Goal: Information Seeking & Learning: Find contact information

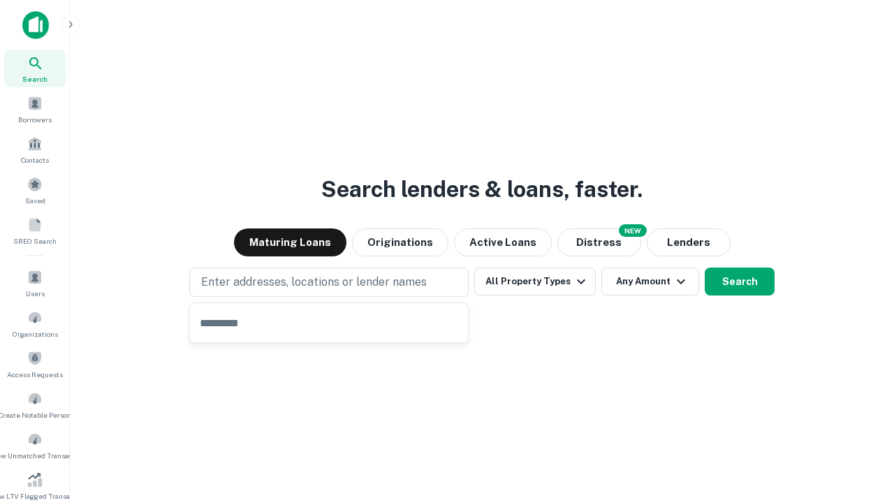
type input "**********"
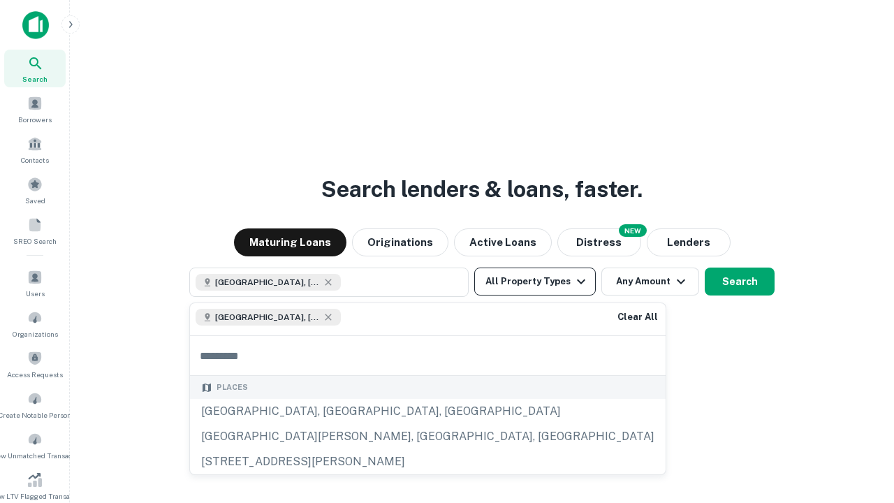
click at [535, 282] on button "All Property Types" at bounding box center [535, 282] width 122 height 28
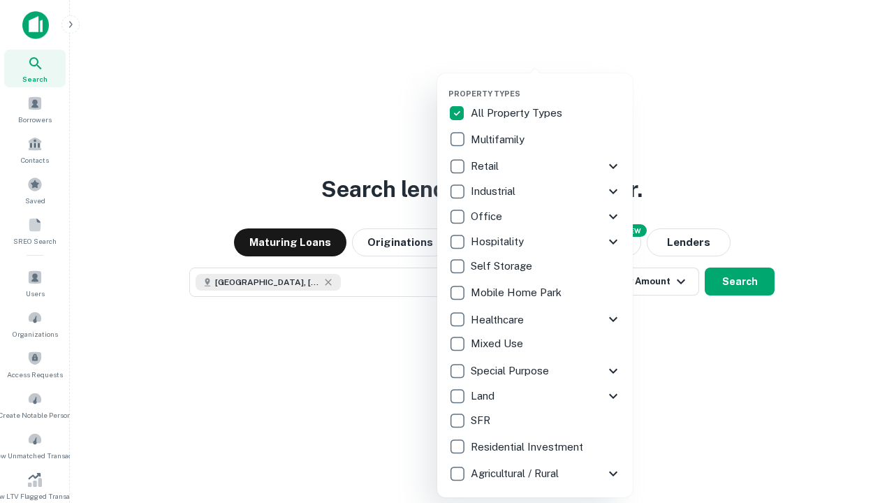
click at [546, 85] on button "button" at bounding box center [547, 85] width 196 height 1
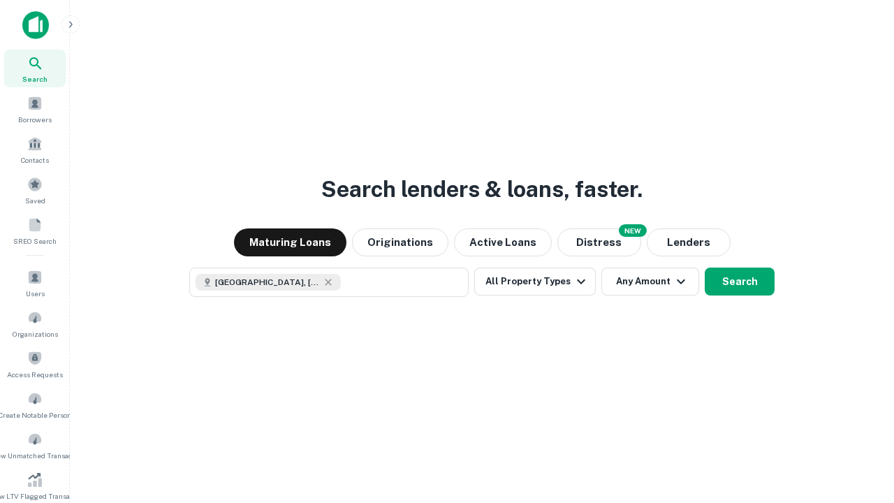
scroll to position [22, 0]
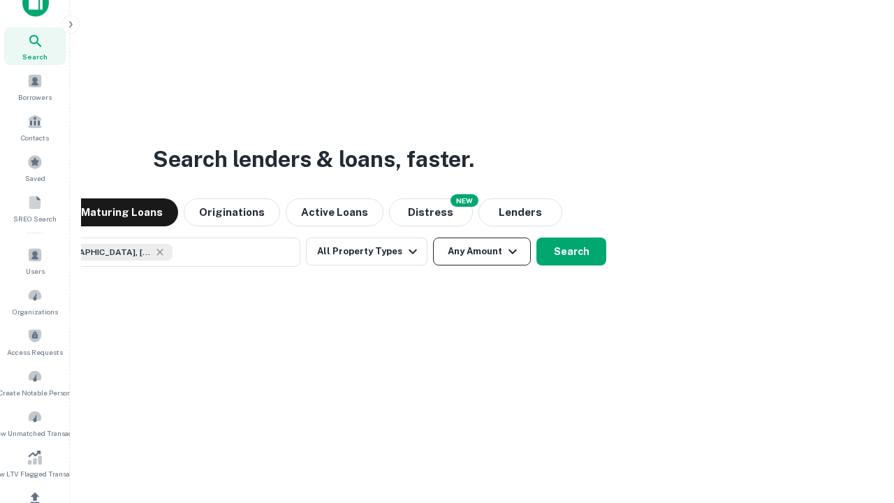
click at [433, 238] on button "Any Amount" at bounding box center [482, 252] width 98 height 28
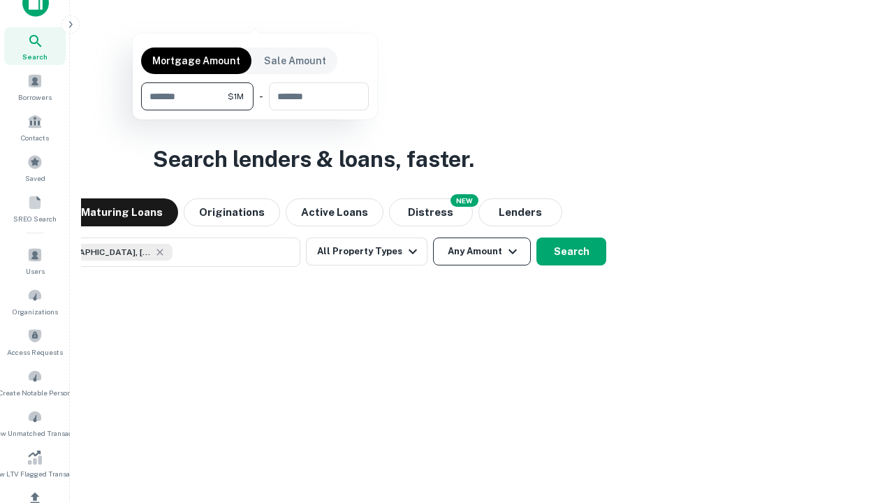
scroll to position [167, 0]
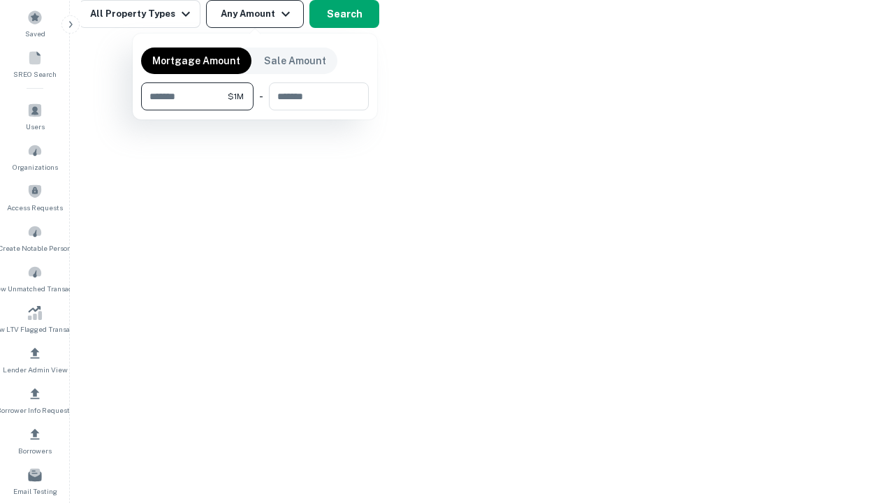
type input "*******"
click at [255, 110] on button "button" at bounding box center [255, 110] width 228 height 1
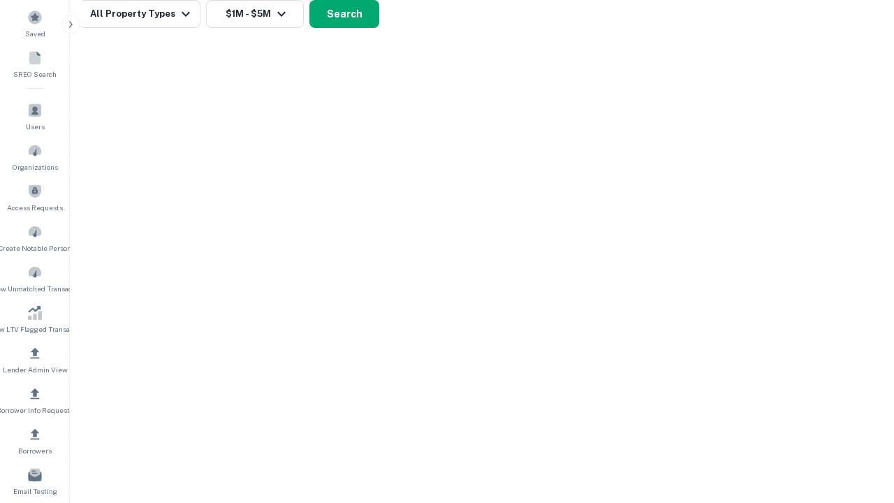
scroll to position [22, 0]
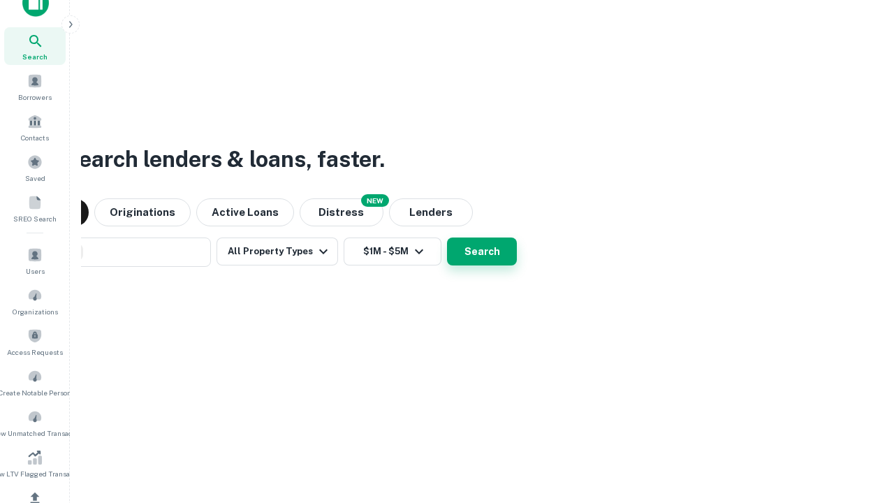
click at [447, 238] on button "Search" at bounding box center [482, 252] width 70 height 28
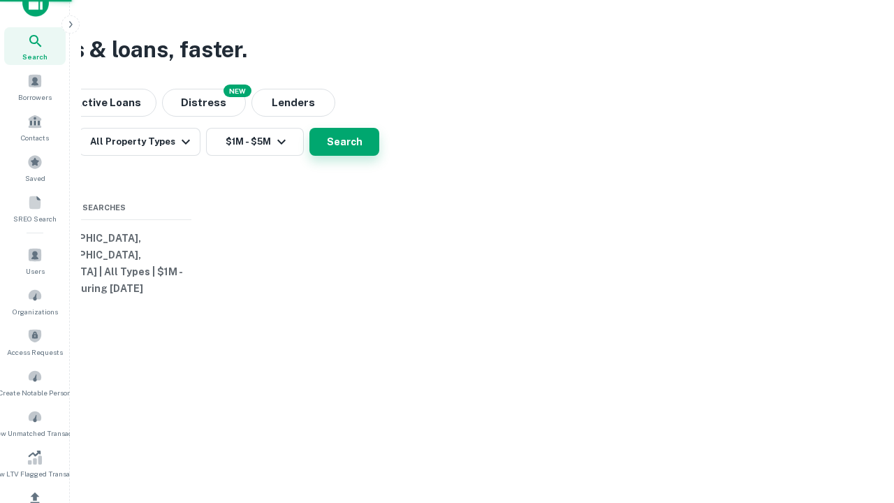
scroll to position [167, 0]
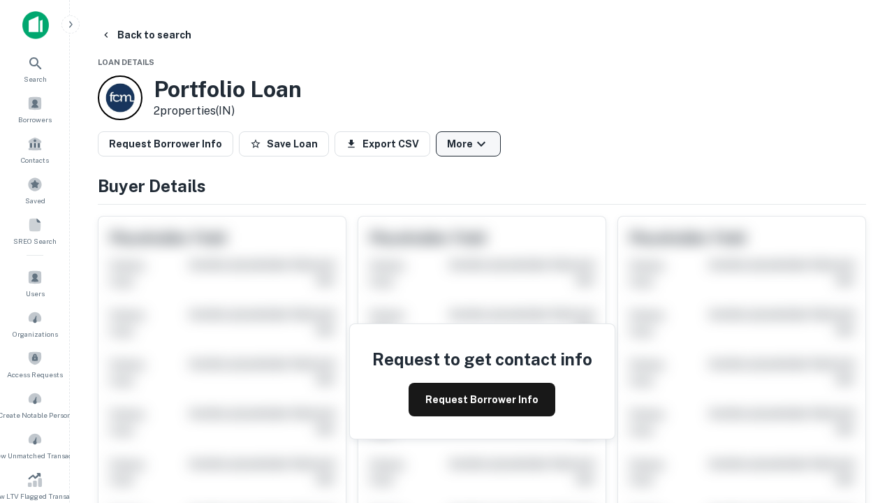
click at [468, 144] on button "More" at bounding box center [468, 143] width 65 height 25
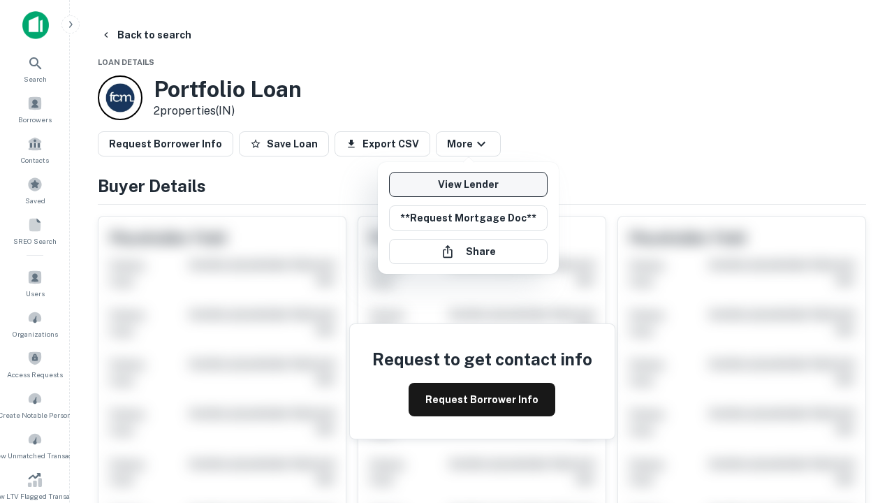
click at [468, 184] on link "View Lender" at bounding box center [468, 184] width 159 height 25
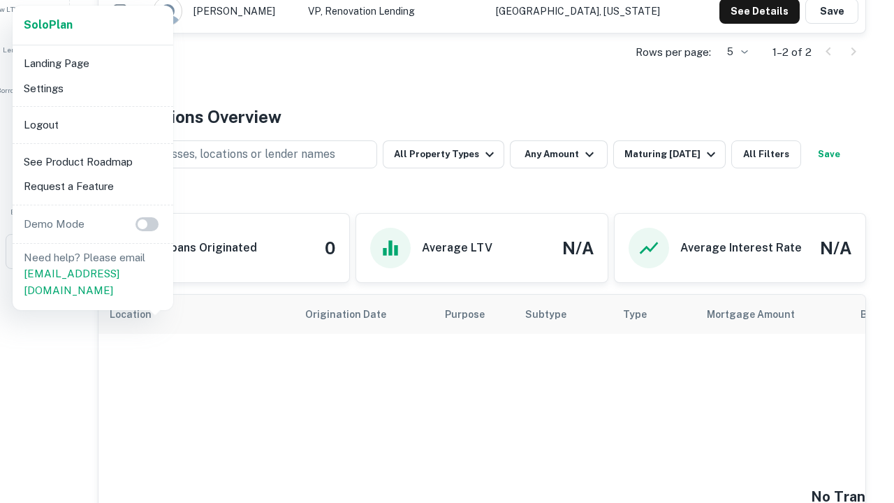
click at [92, 124] on li "Logout" at bounding box center [93, 124] width 150 height 25
